Goal: Complete application form

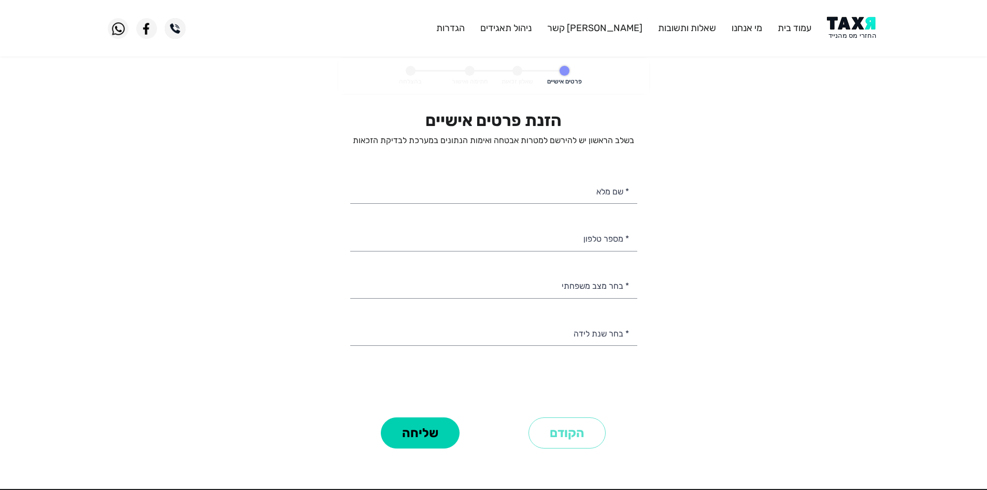
click at [845, 34] on img at bounding box center [853, 28] width 52 height 23
click at [612, 243] on input "* מספר טלפון" at bounding box center [493, 237] width 287 height 26
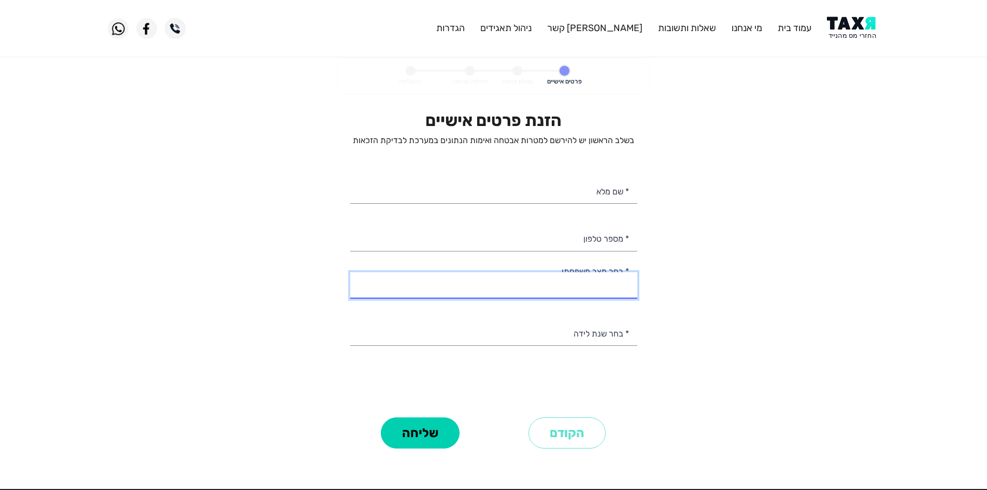
click at [607, 280] on select "רווק/ה נשוי/[PERSON_NAME]/ה אלמן/נה" at bounding box center [493, 285] width 287 height 26
select select "1: Single"
click at [350, 272] on select "רווק/ה נשוי/[PERSON_NAME]/ה אלמן/נה" at bounding box center [493, 285] width 287 height 26
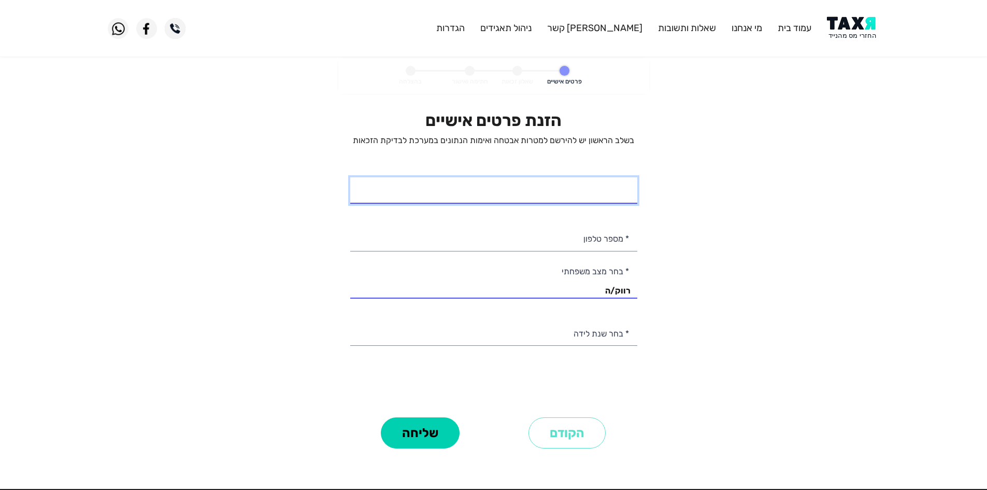
click at [594, 191] on input "* שם מלא" at bounding box center [493, 190] width 287 height 26
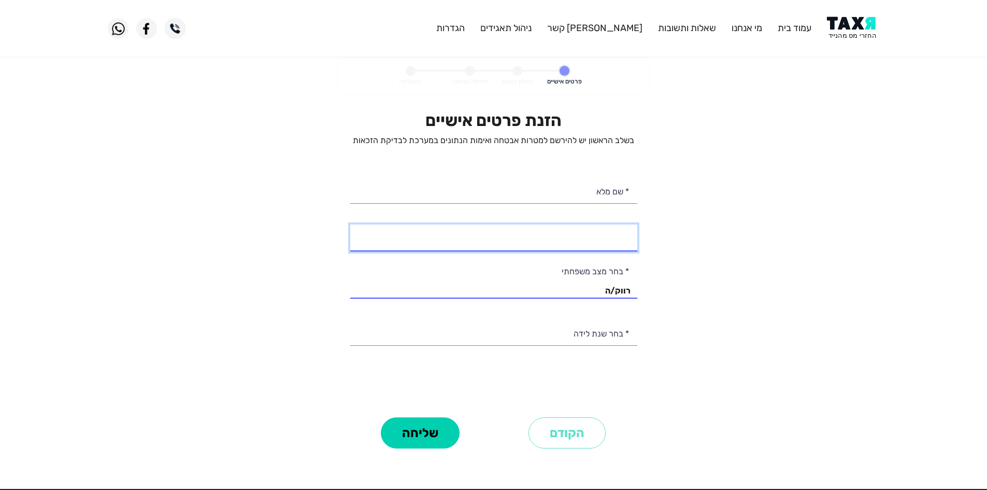
click at [591, 230] on input "* מספר טלפון" at bounding box center [493, 237] width 287 height 26
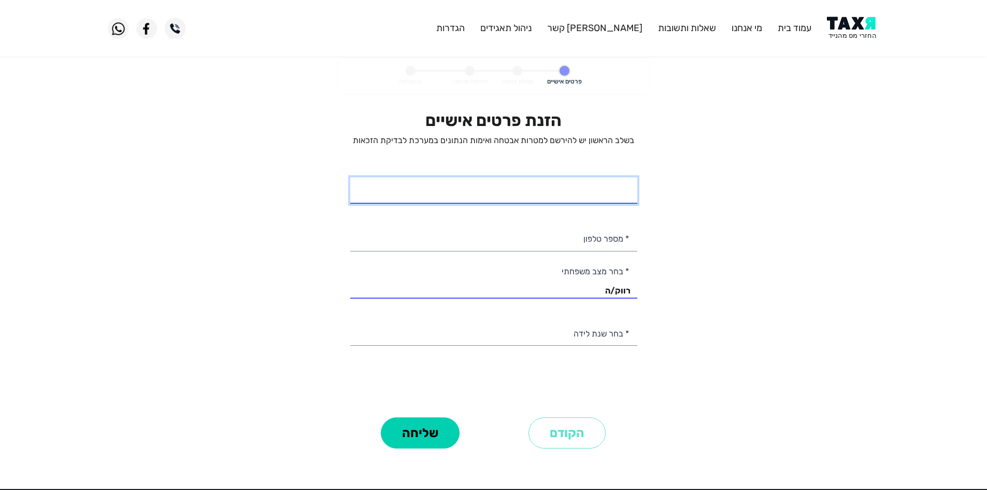
click at [607, 190] on input "* שם מלא" at bounding box center [493, 190] width 287 height 26
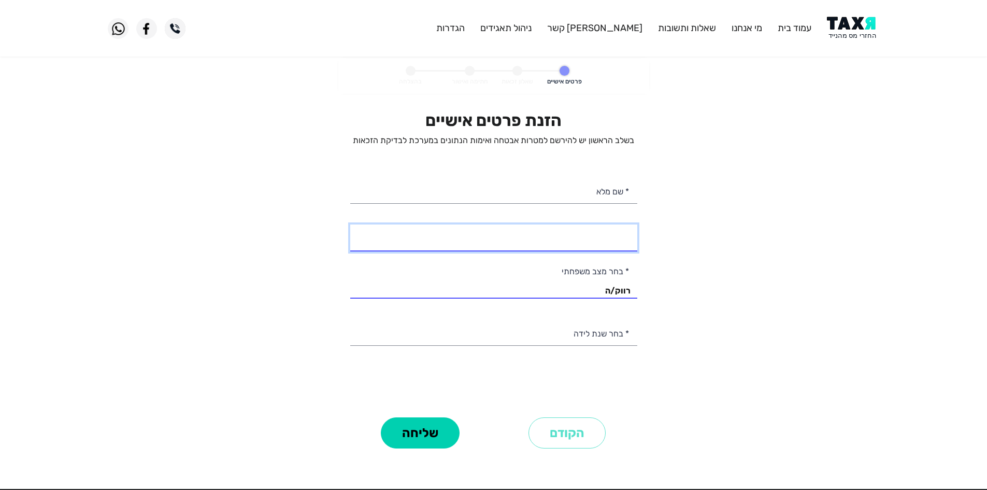
click at [605, 238] on input "* מספר טלפון" at bounding box center [493, 237] width 287 height 26
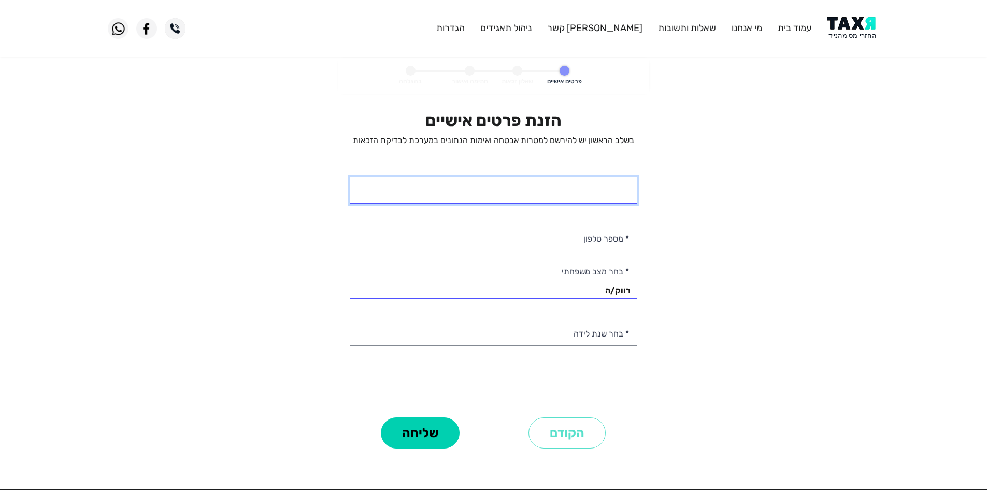
click at [619, 190] on input "* שם מלא" at bounding box center [493, 190] width 287 height 26
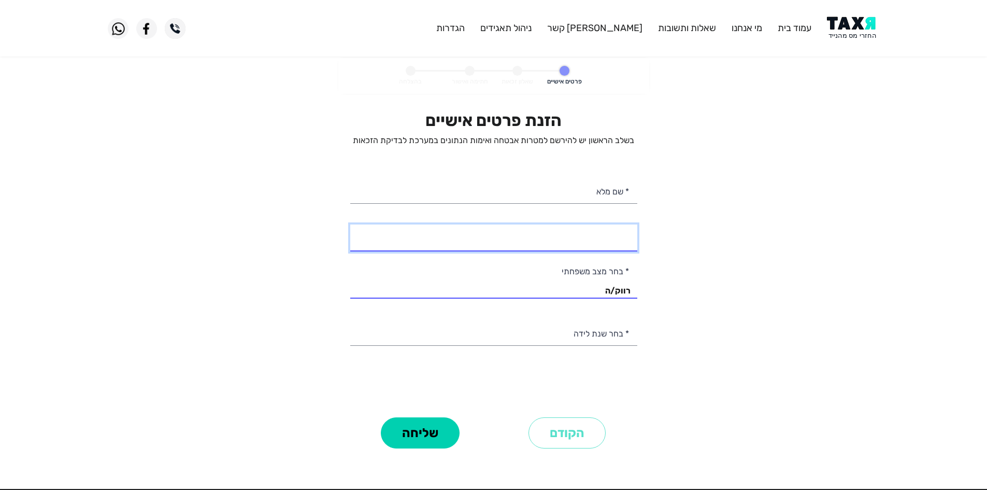
click at [621, 236] on input "* מספר טלפון" at bounding box center [493, 237] width 287 height 26
paste input "0552801785"
type input "055-2801785"
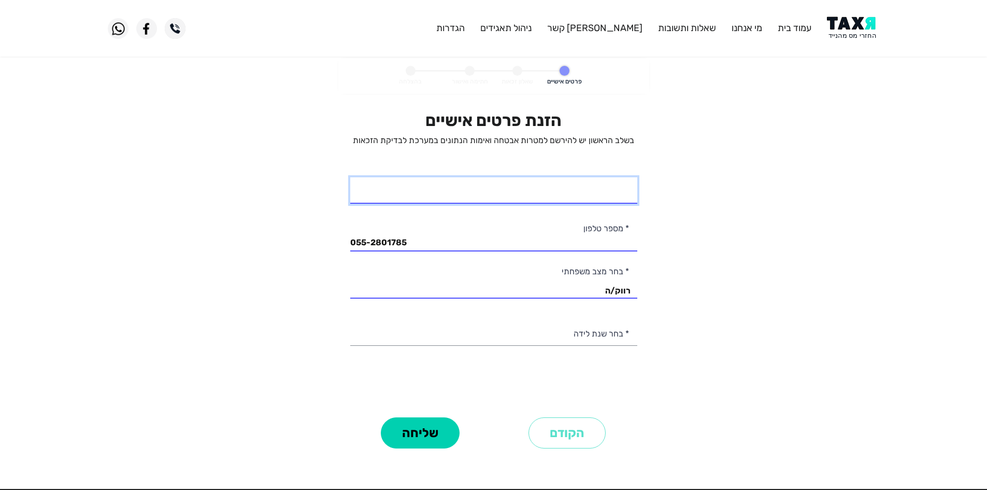
click at [591, 194] on input "* שם מלא" at bounding box center [493, 190] width 287 height 26
type input "[PERSON_NAME]"
click at [787, 260] on personal-details "פרטים אישיים שאלון זכאות חתימה ואישור בהצלחה הזנת פרטים אישיים בשלב הראשון יש ל…" at bounding box center [493, 269] width 987 height 422
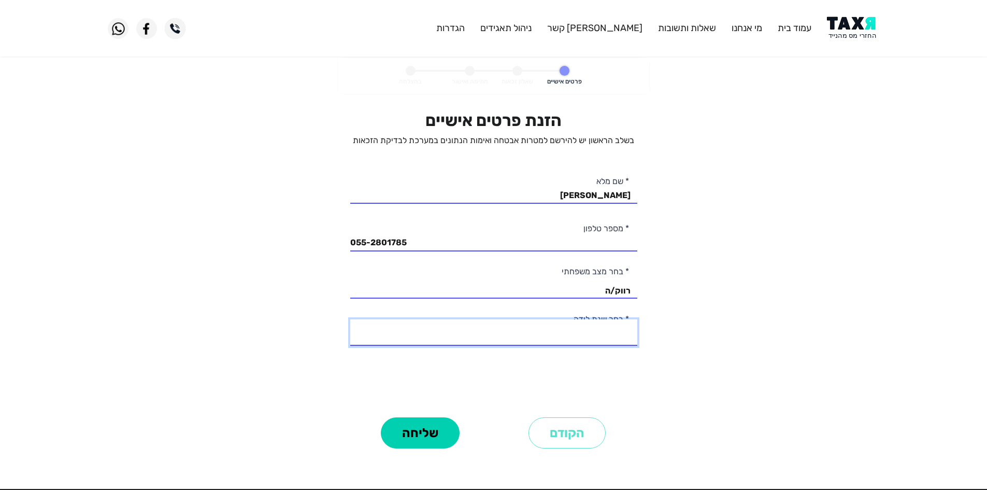
click at [600, 336] on select "2003 2002 2001 2000 1999 1998 1997 1996 1995 1994 1993 1992 1991 1990 1989 1988…" at bounding box center [493, 332] width 287 height 26
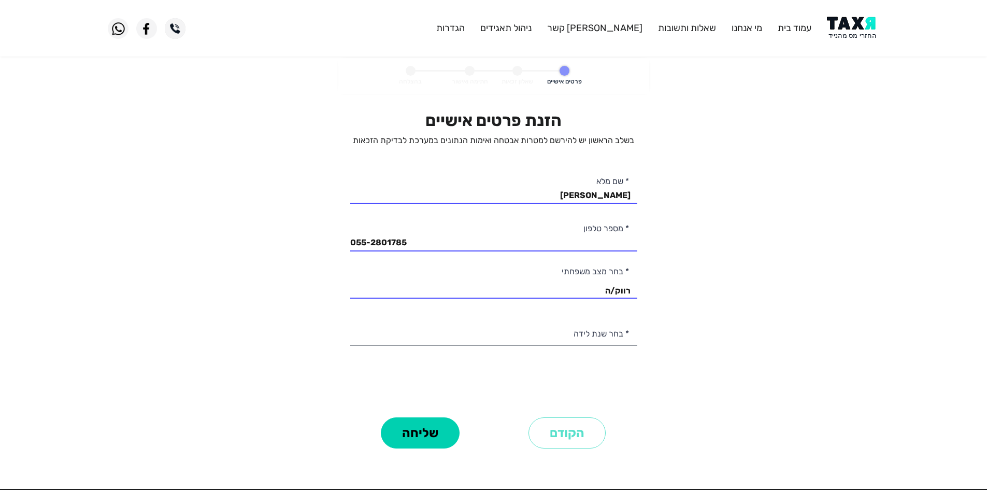
click at [738, 217] on personal-details "פרטים אישיים שאלון זכאות חתימה ואישור בהצלחה הזנת פרטים אישיים בשלב הראשון יש ל…" at bounding box center [493, 269] width 987 height 422
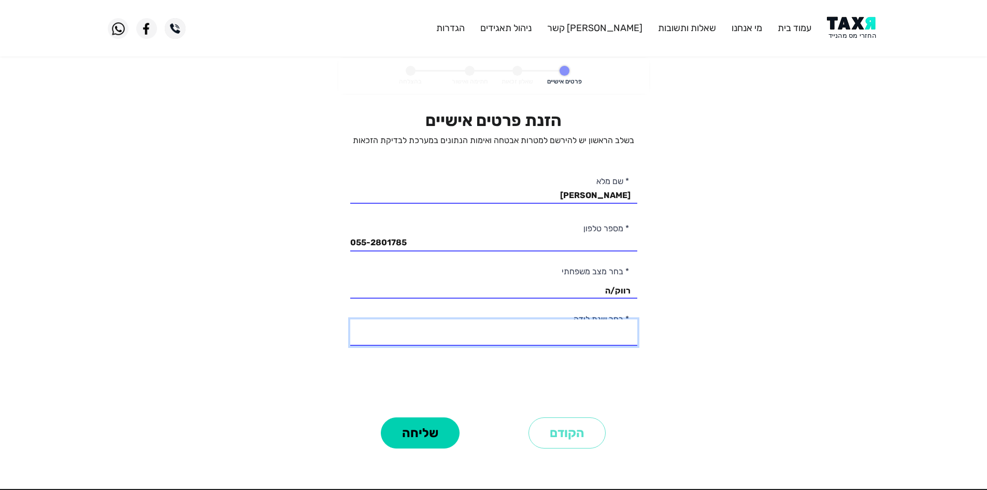
drag, startPoint x: 607, startPoint y: 336, endPoint x: 821, endPoint y: 325, distance: 213.8
click at [608, 336] on select "2003 2002 2001 2000 1999 1998 1997 1996 1995 1994 1993 1992 1991 1990 1989 1988…" at bounding box center [493, 332] width 287 height 26
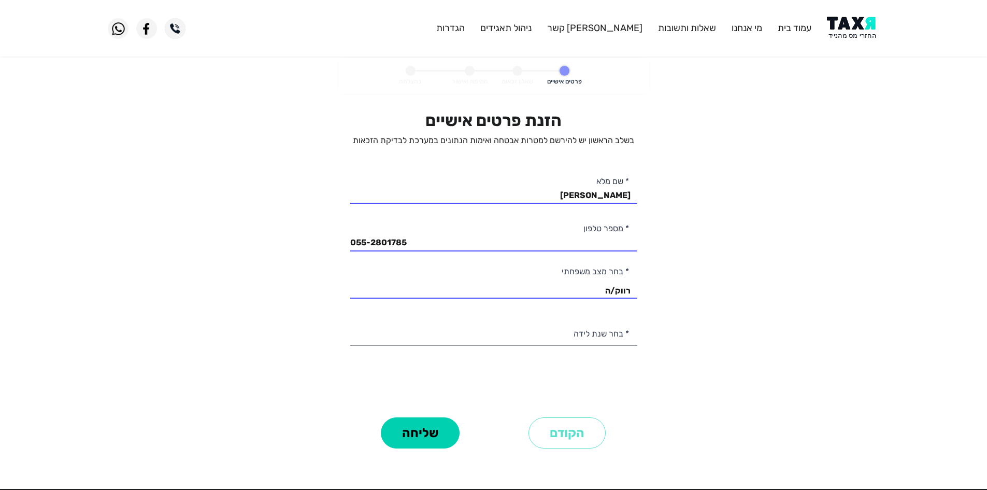
drag, startPoint x: 830, startPoint y: 203, endPoint x: 740, endPoint y: 260, distance: 106.7
click at [830, 203] on personal-details "פרטים אישיים שאלון זכאות חתימה ואישור בהצלחה הזנת פרטים אישיים בשלב הראשון יש ל…" at bounding box center [493, 269] width 987 height 422
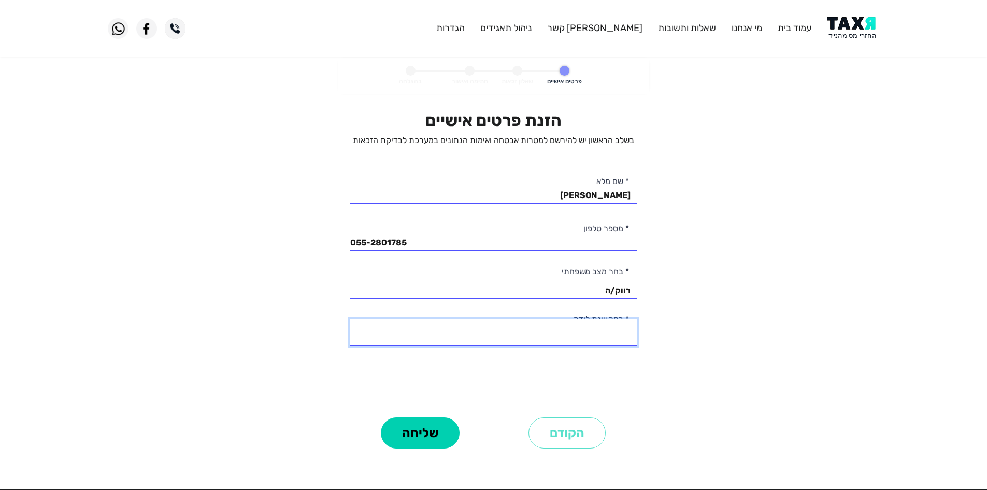
drag, startPoint x: 589, startPoint y: 336, endPoint x: 706, endPoint y: 371, distance: 121.7
click at [589, 336] on select "2003 2002 2001 2000 1999 1998 1997 1996 1995 1994 1993 1992 1991 1990 1989 1988…" at bounding box center [493, 332] width 287 height 26
select select "9: 1995"
click at [350, 319] on select "2003 2002 2001 2000 1999 1998 1997 1996 1995 1994 1993 1992 1991 1990 1989 1988…" at bounding box center [493, 332] width 287 height 26
click at [431, 424] on button "שליחה" at bounding box center [420, 432] width 79 height 31
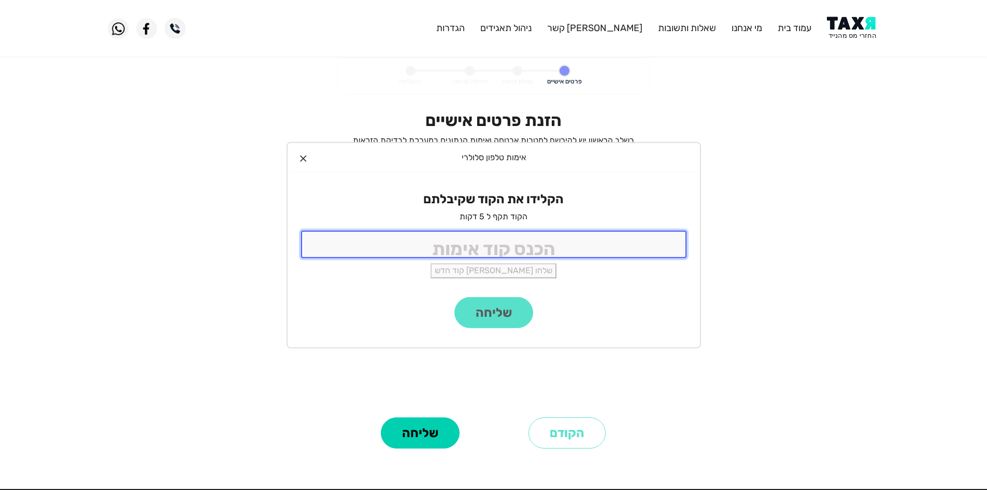
click at [574, 240] on input "tel" at bounding box center [494, 244] width 386 height 27
type input "9988"
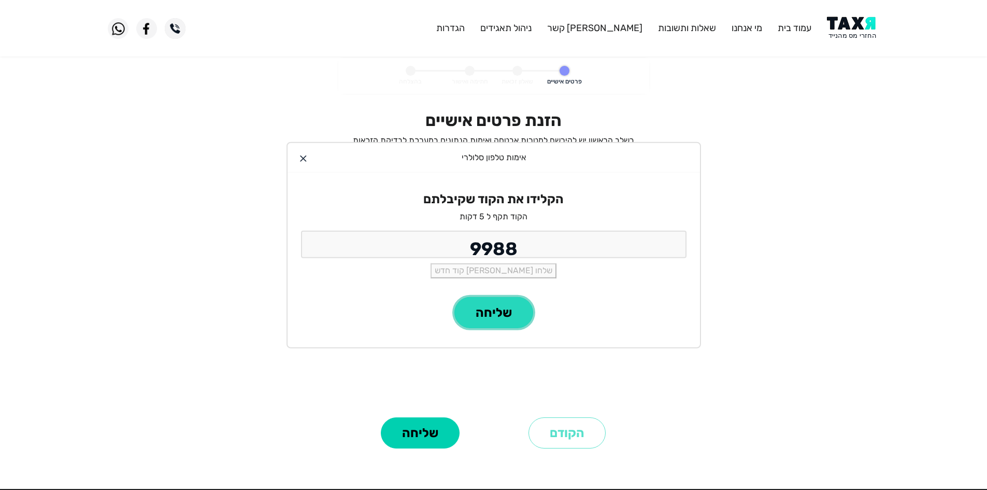
click at [494, 306] on button "שליחה" at bounding box center [494, 312] width 79 height 31
